Goal: Task Accomplishment & Management: Manage account settings

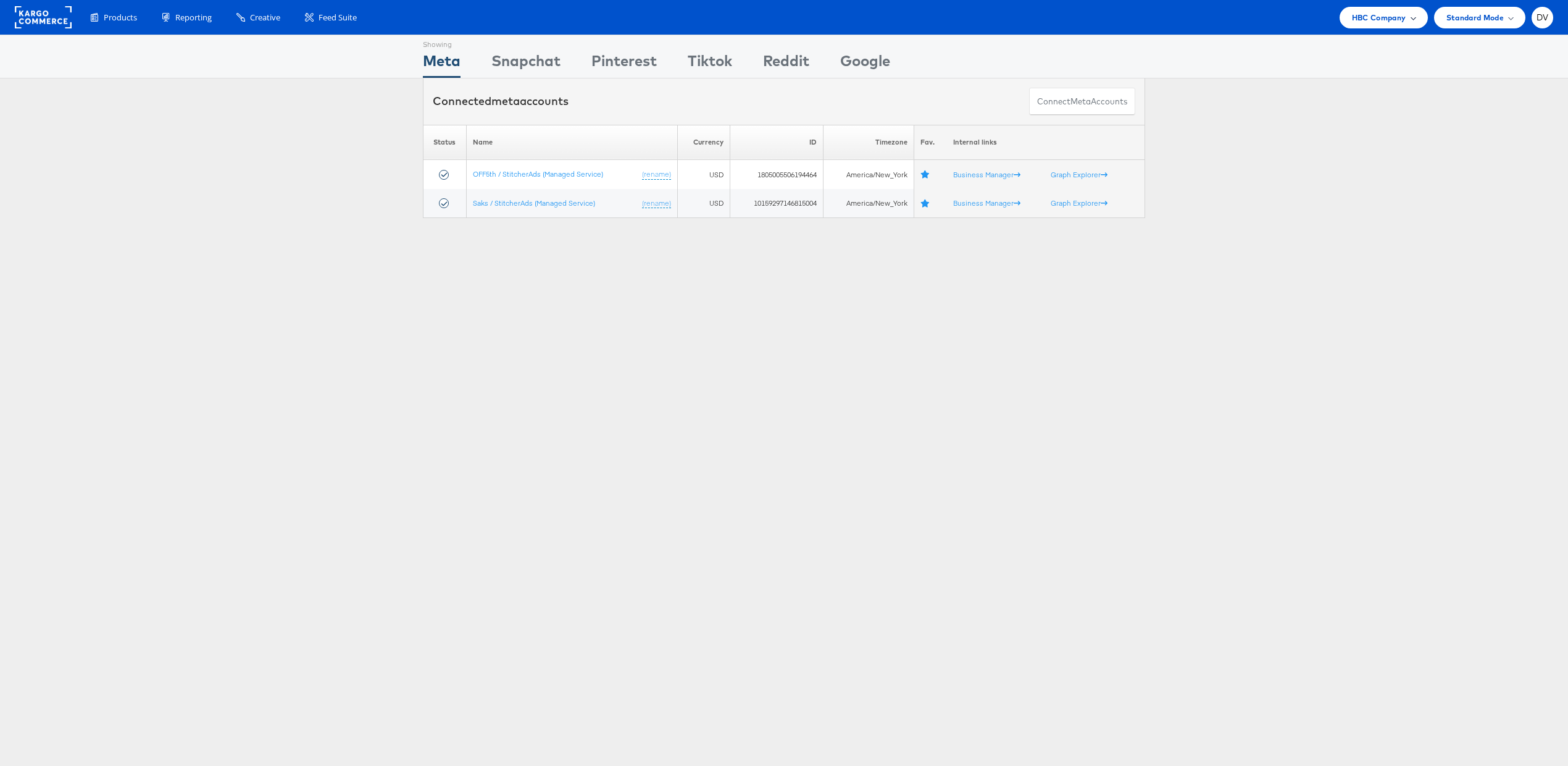
click at [1387, 23] on span "HBC Company" at bounding box center [1379, 17] width 54 height 13
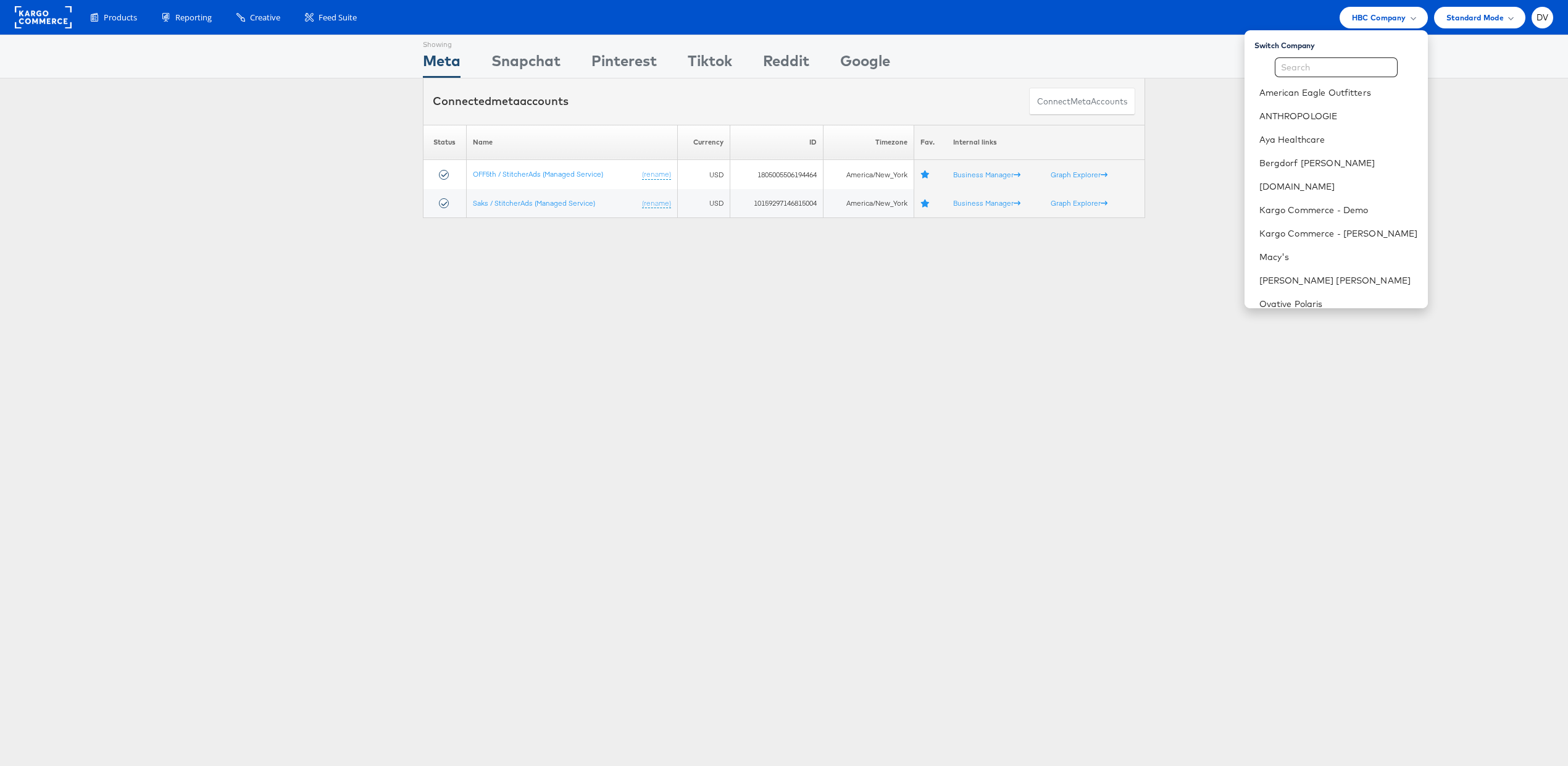
scroll to position [197, 0]
click at [1338, 218] on link "Urban Outfitters" at bounding box center [1338, 224] width 159 height 12
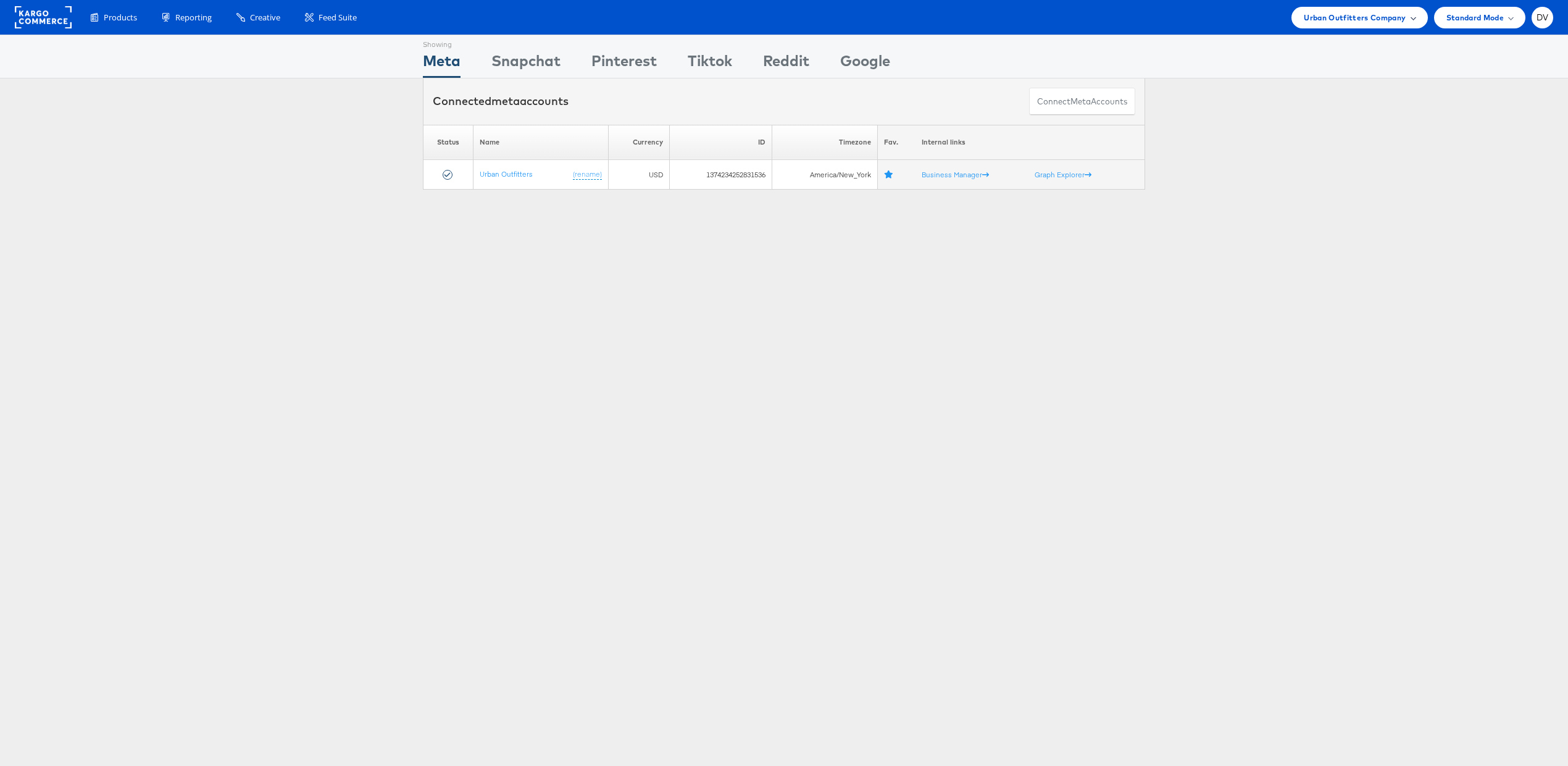
click at [1417, 20] on div "Urban Outfitters Company" at bounding box center [1359, 18] width 136 height 22
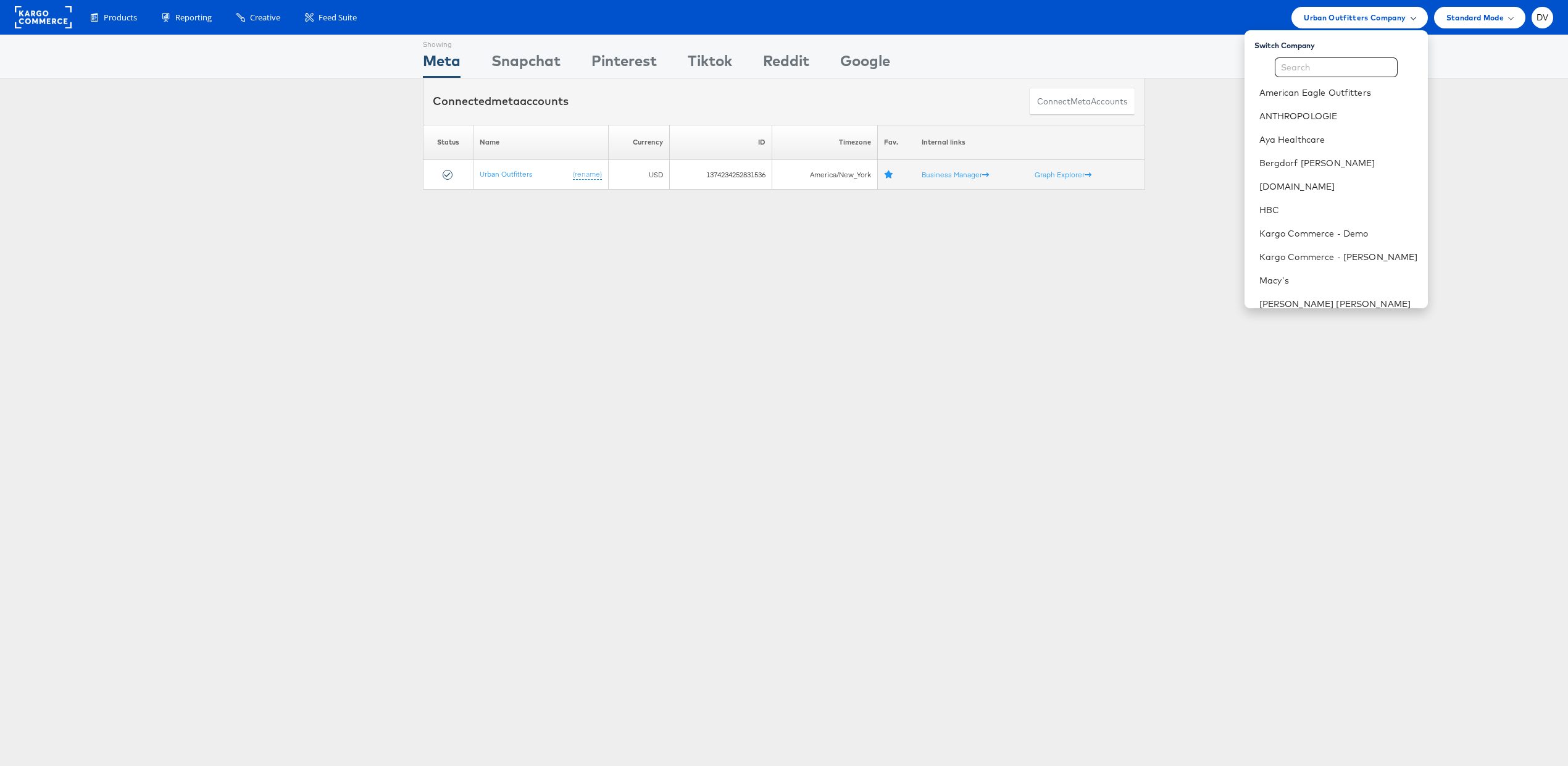
click at [1417, 20] on div "Urban Outfitters Company" at bounding box center [1359, 18] width 136 height 22
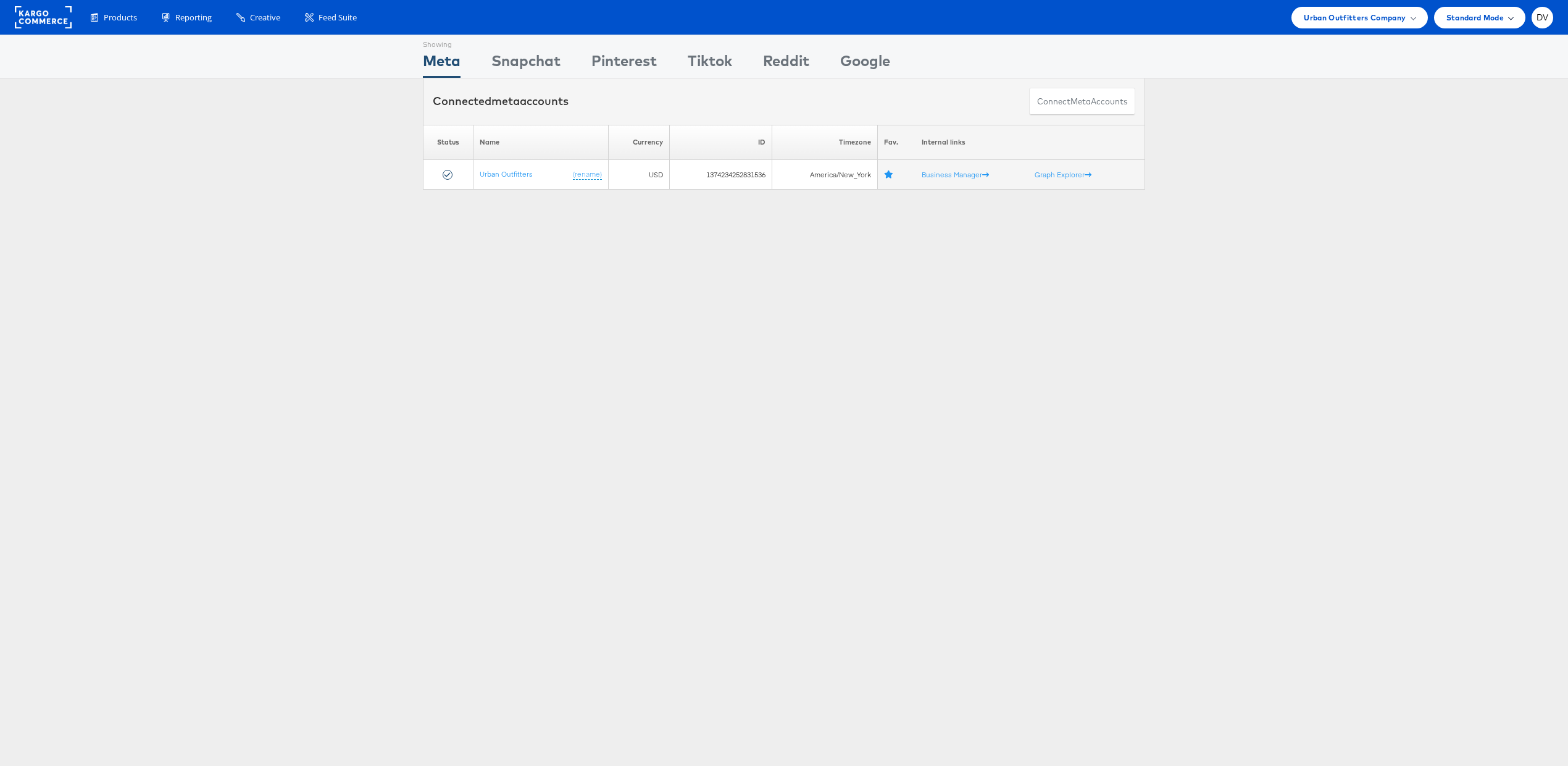
click at [1470, 23] on div "Standard Mode" at bounding box center [1480, 18] width 91 height 22
click at [1357, 177] on div "Please Wait Loading Accounts .... Status Name Currency ID Timezone Fav. Interna…" at bounding box center [784, 157] width 1568 height 65
click at [2, 125] on div "Please Wait Loading Accounts .... Status Name Currency ID Timezone Fav. Interna…" at bounding box center [784, 157] width 1568 height 65
